Goal: Task Accomplishment & Management: Use online tool/utility

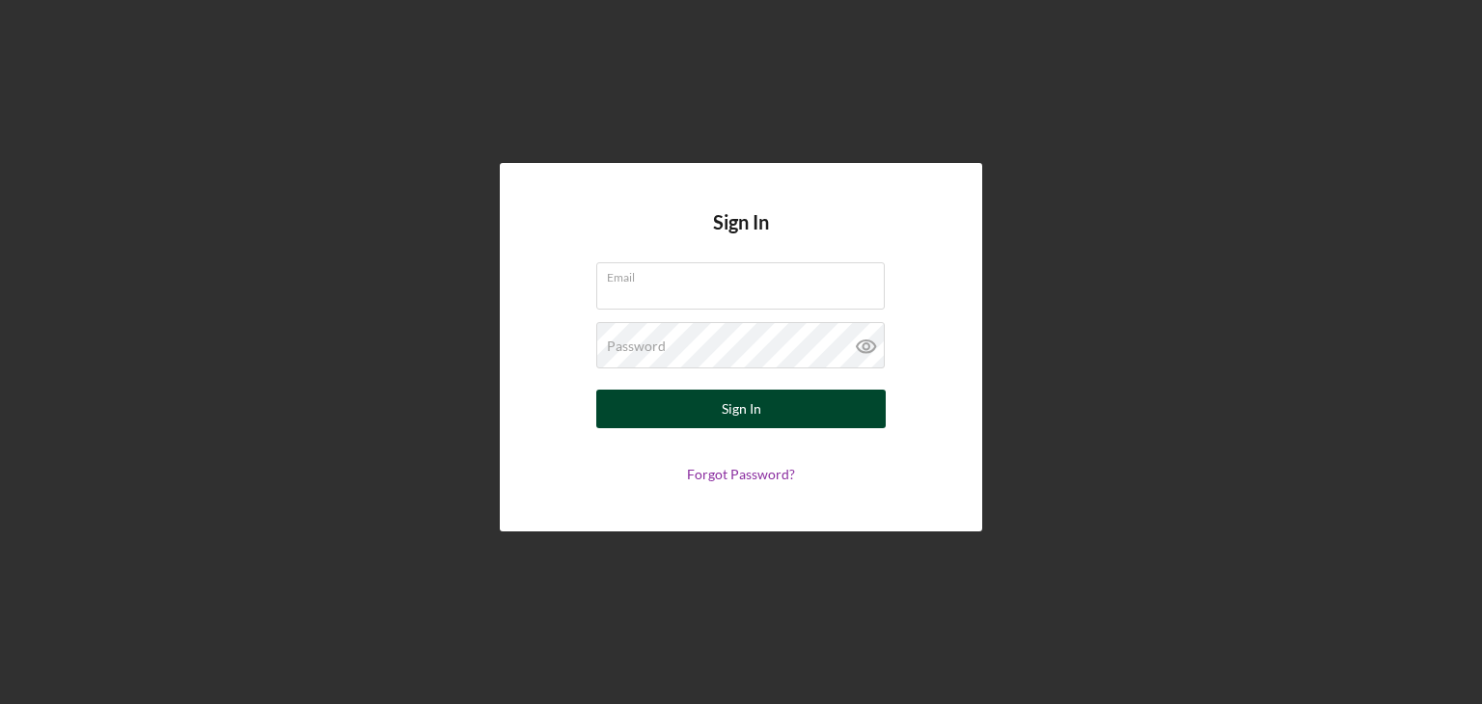
type input "[PERSON_NAME][EMAIL_ADDRESS][DOMAIN_NAME]"
click at [735, 407] on div "Sign In" at bounding box center [742, 409] width 40 height 39
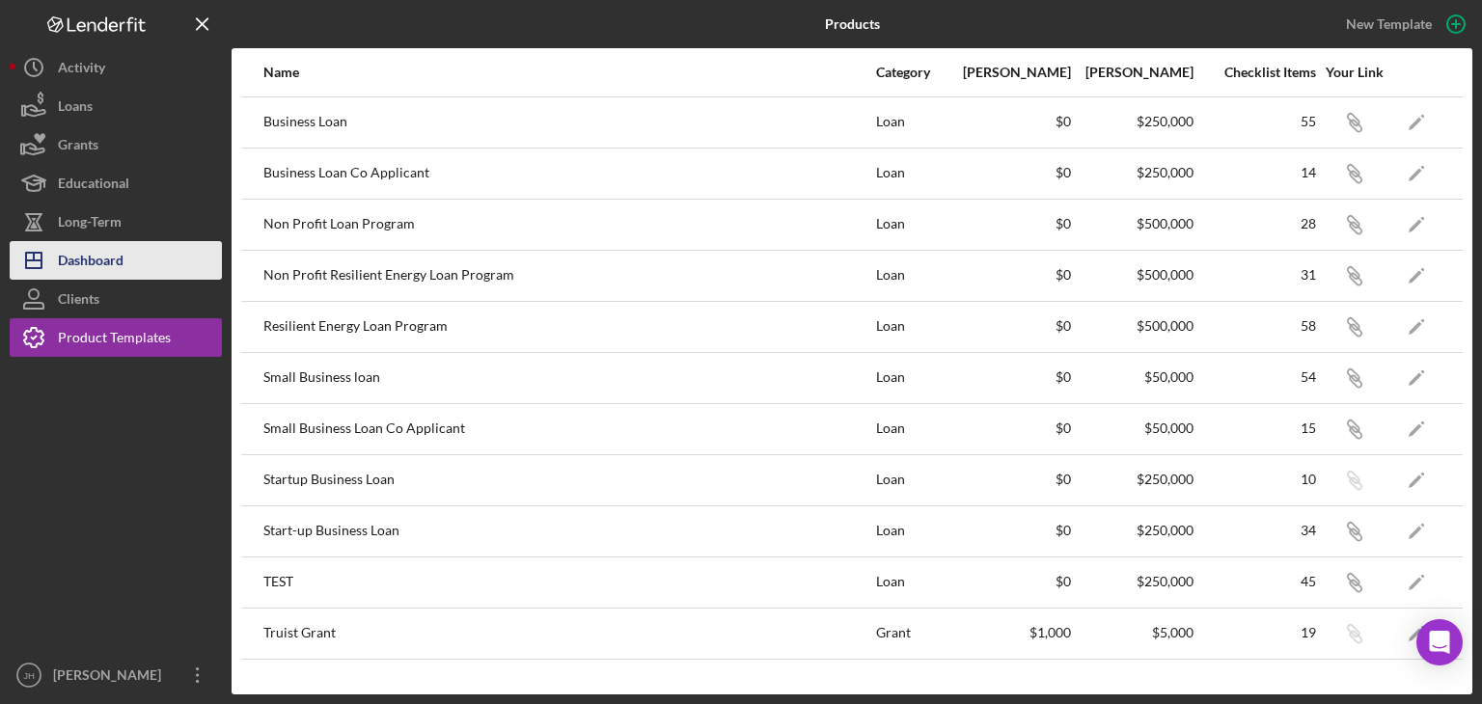
click at [89, 259] on div "Dashboard" at bounding box center [91, 262] width 66 height 43
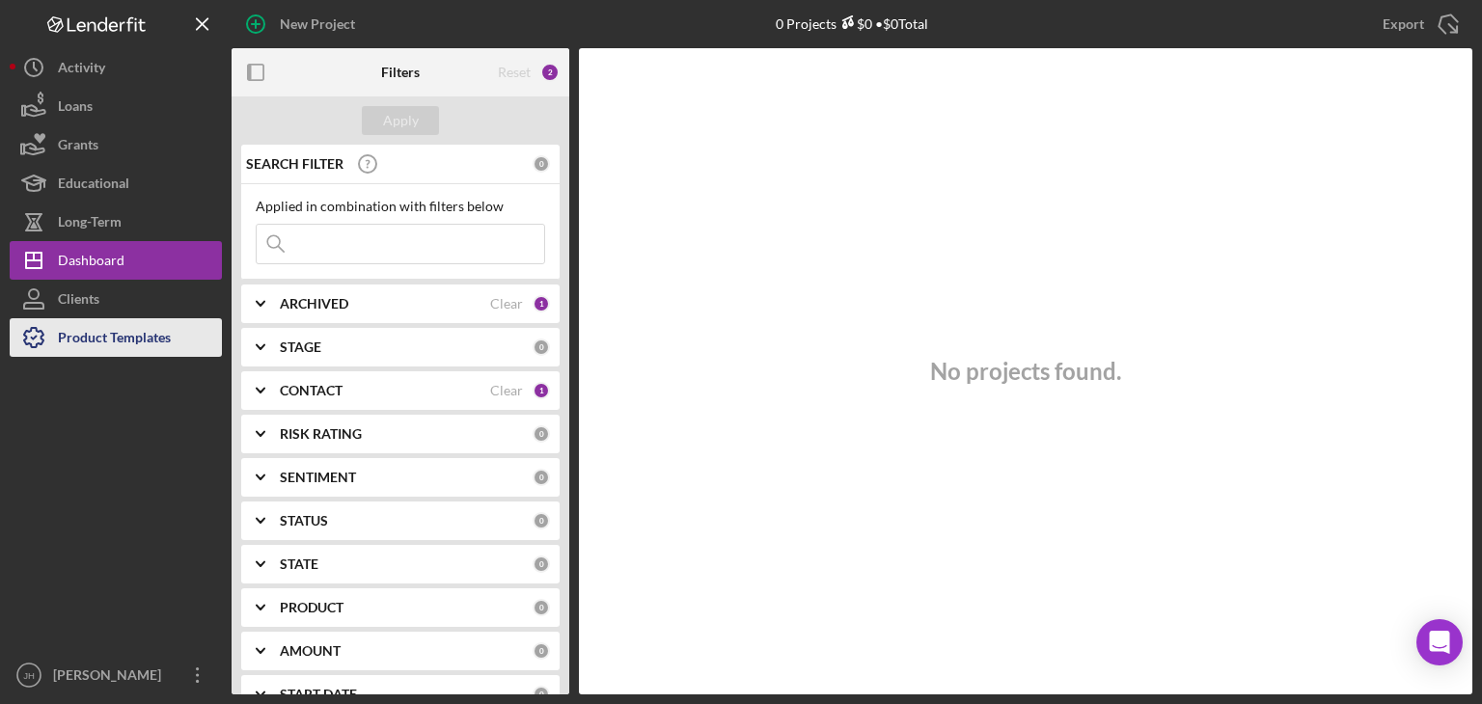
click at [132, 334] on div "Product Templates" at bounding box center [114, 339] width 113 height 43
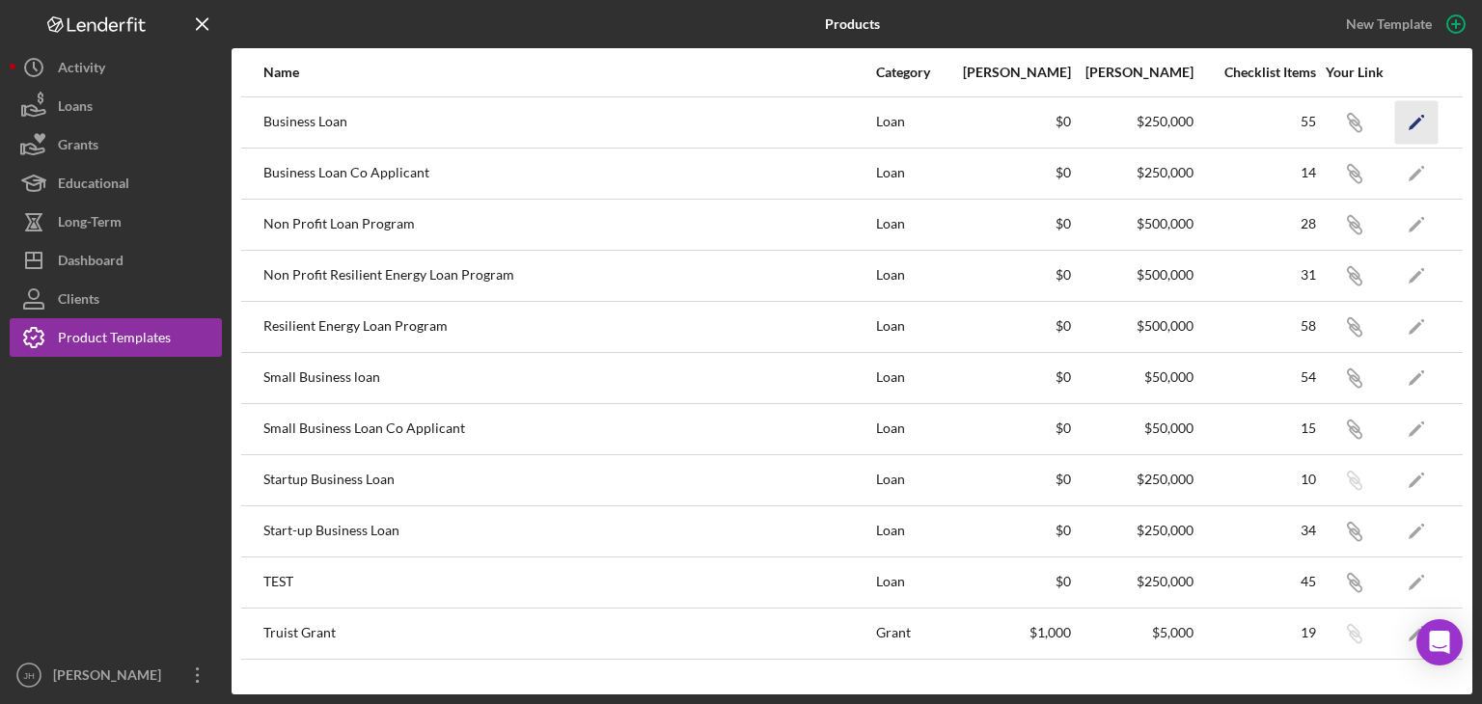
click at [1412, 119] on icon "Icon/Edit" at bounding box center [1416, 121] width 43 height 43
